Goal: Information Seeking & Learning: Learn about a topic

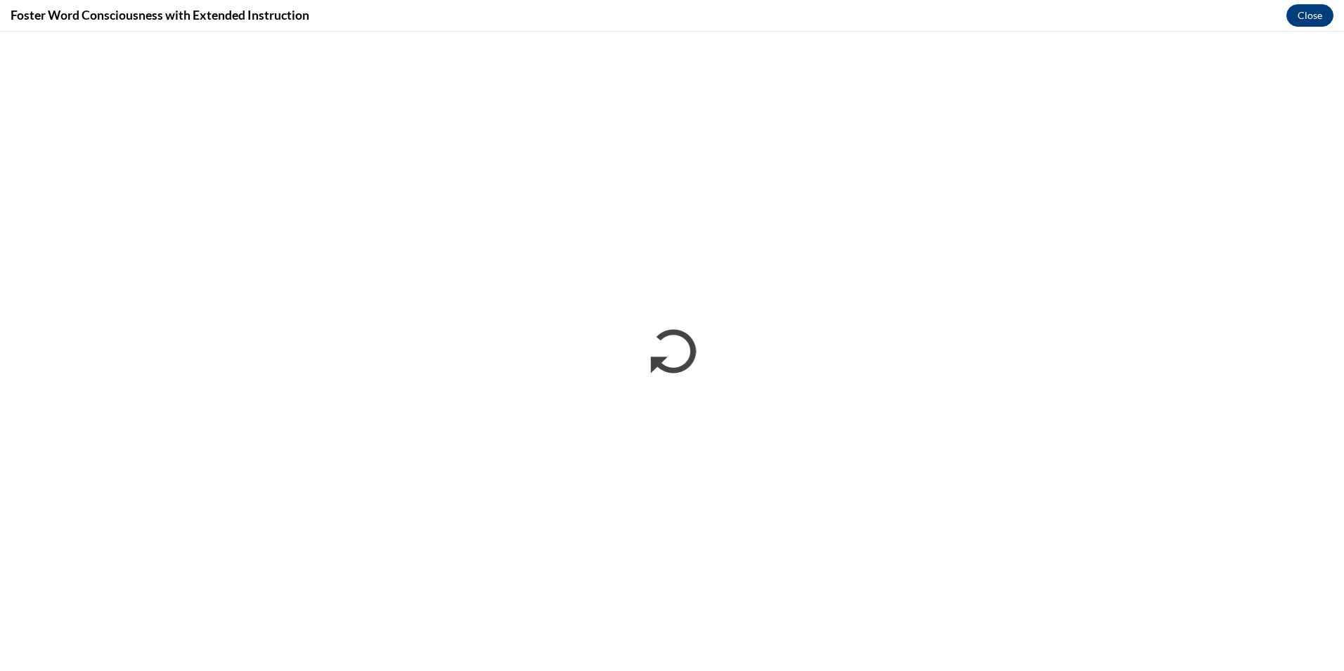
scroll to position [1322, 0]
